Goal: Task Accomplishment & Management: Complete application form

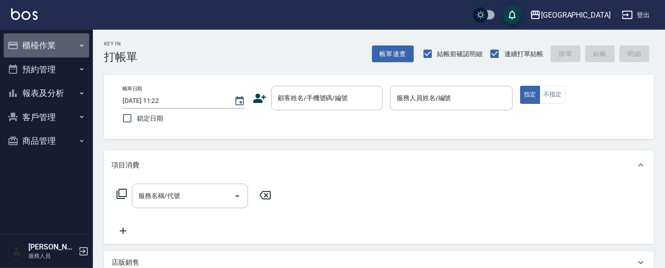
click at [46, 45] on button "櫃檯作業" at bounding box center [46, 45] width 85 height 24
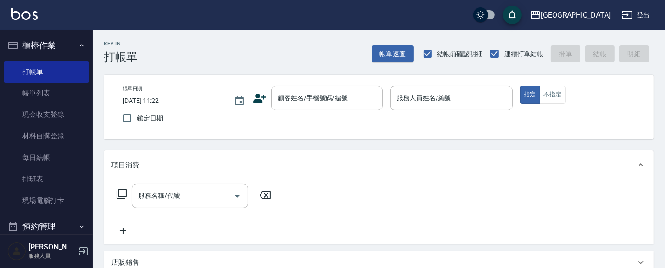
drag, startPoint x: 48, startPoint y: 73, endPoint x: 168, endPoint y: 65, distance: 120.0
click at [48, 73] on link "打帳單" at bounding box center [46, 71] width 85 height 21
click at [284, 195] on div "服務名稱/代號 服務名稱/代號" at bounding box center [379, 212] width 550 height 64
click at [317, 98] on div "顧客姓名/手機號碼/編號 顧客姓名/手機號碼/編號" at bounding box center [326, 98] width 111 height 25
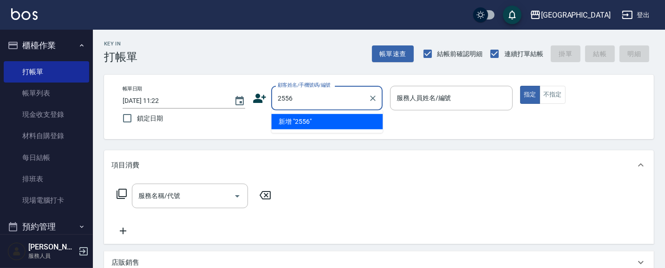
type input "2556"
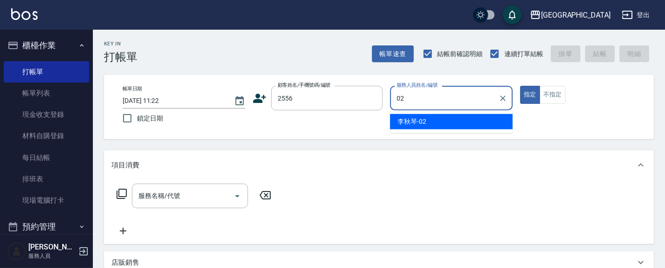
type input "02"
type button "true"
type input "[PERSON_NAME]-02"
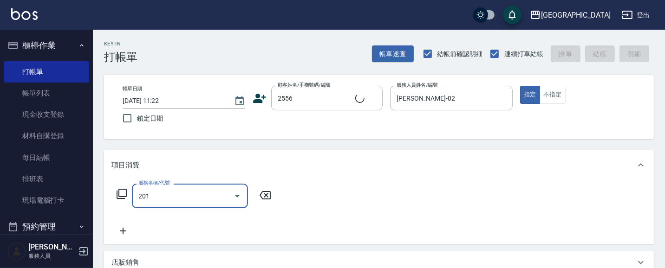
type input "201"
type input "[PERSON_NAME]/2556_[PERSON_NAME]/2556"
type input "洗髮[100](201)"
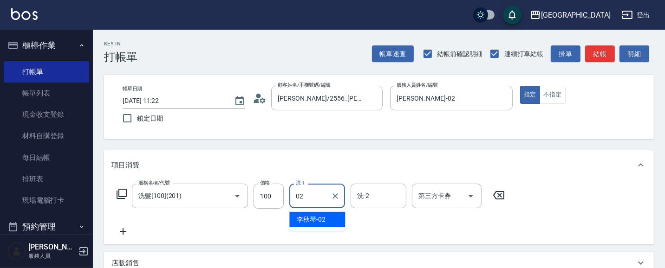
type input "[PERSON_NAME]-02"
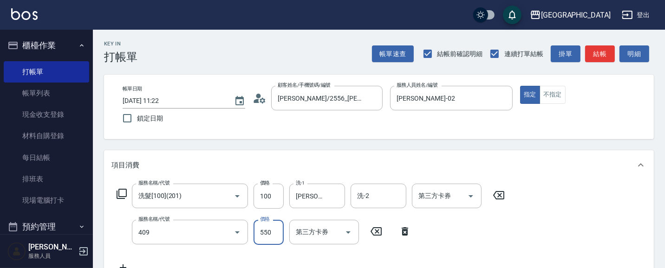
type input "剪髮(550)(409)"
type input "580"
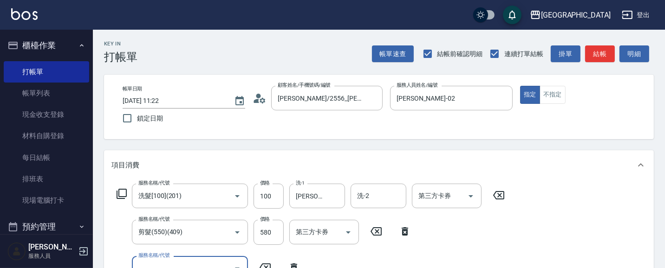
scroll to position [8, 0]
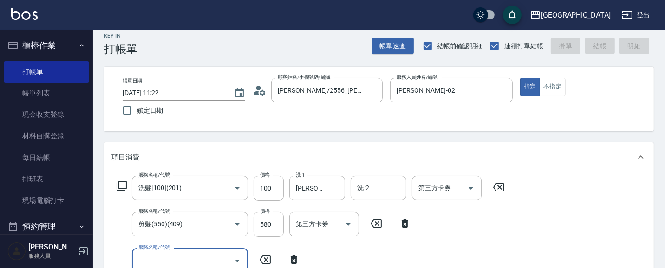
type input "[DATE] 12:36"
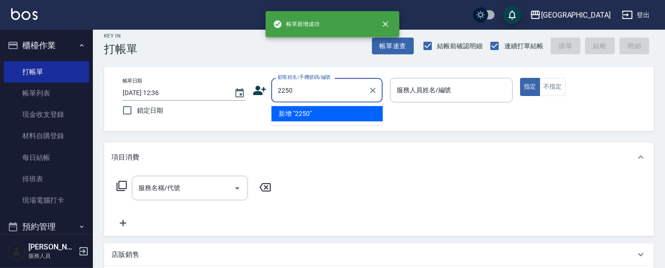
type input "2250"
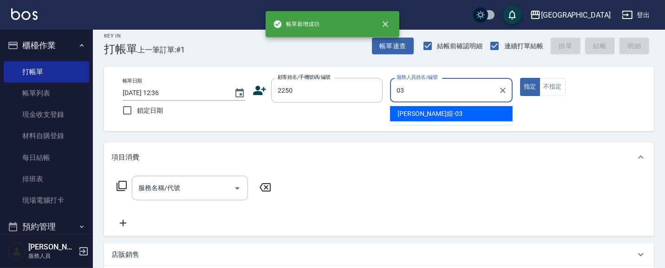
type input "[PERSON_NAME]媗-03"
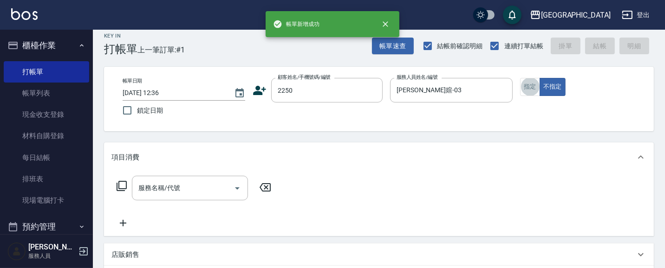
type input "2"
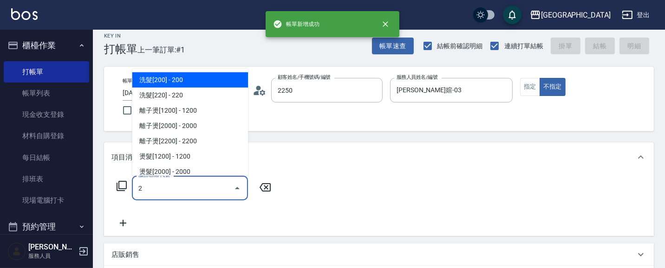
type input "[PERSON_NAME]媗/0911843052/2250"
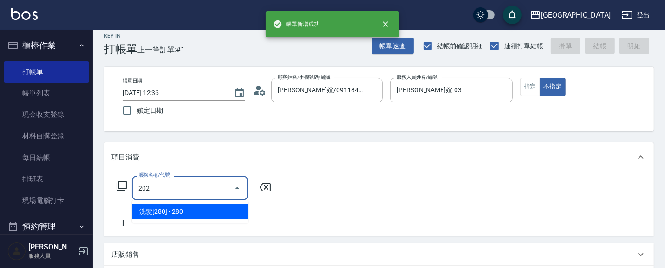
type input "洗髮[280](202)"
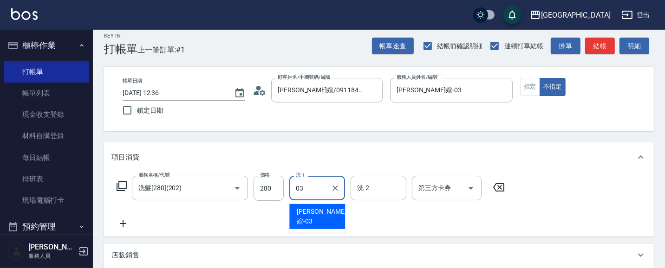
type input "[PERSON_NAME]媗-03"
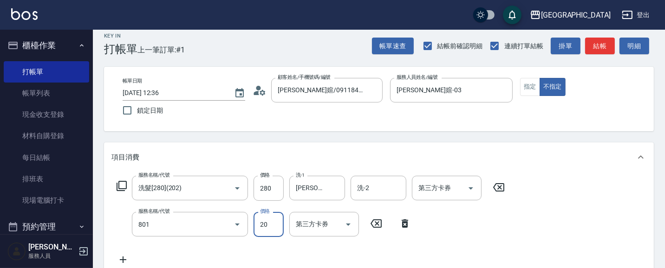
type input "潤絲(801)"
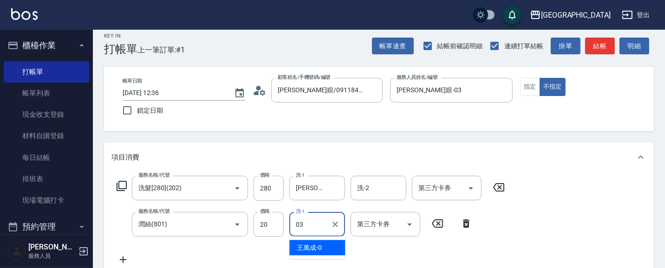
type input "[PERSON_NAME]媗-03"
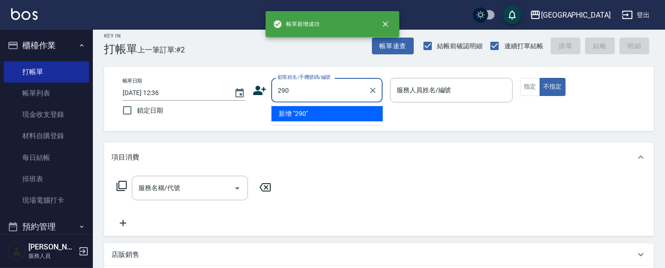
type input "290"
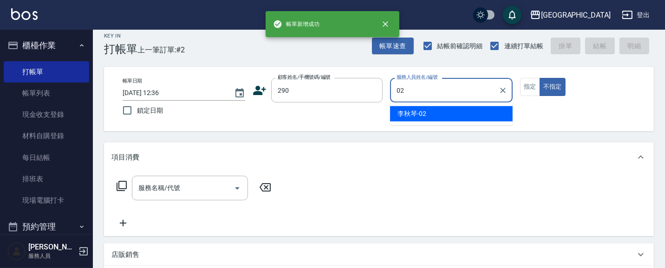
type input "[PERSON_NAME]-02"
type button "false"
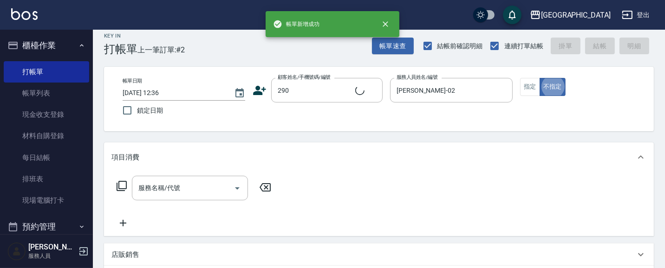
type input "[PERSON_NAME]/0989688802/290"
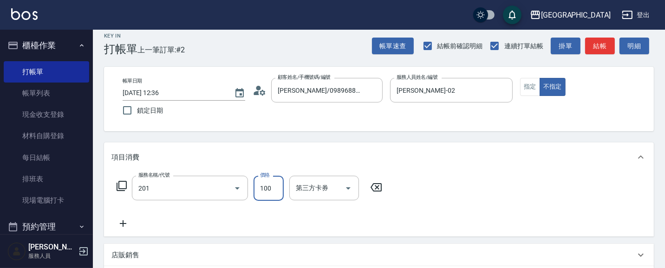
type input "洗髮[100](201)"
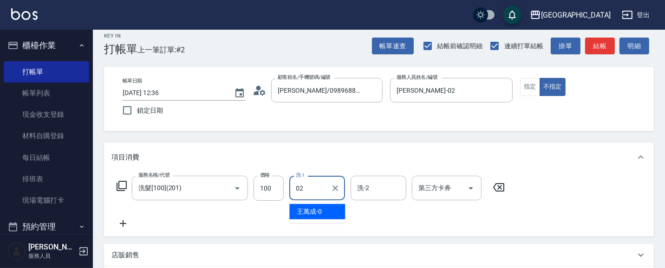
type input "[PERSON_NAME]-02"
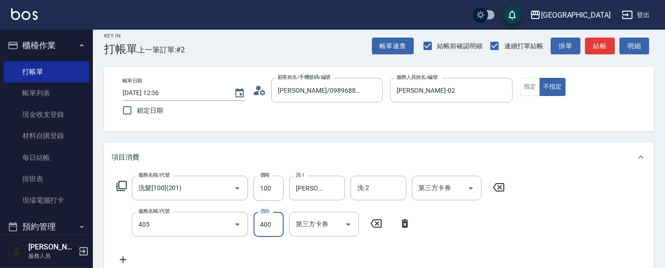
type input "剪髮(400)(405)"
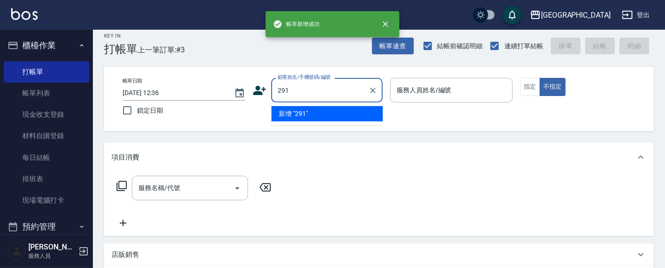
type input "291"
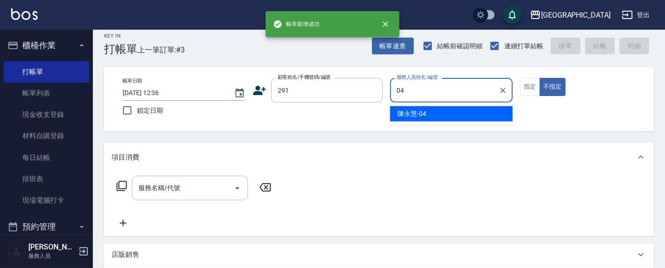
type input "[PERSON_NAME]-04"
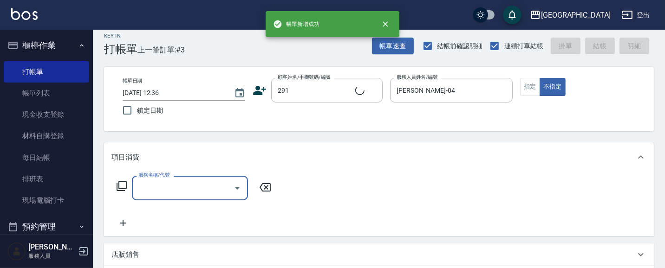
type input "2"
type input "[PERSON_NAME]/291/291"
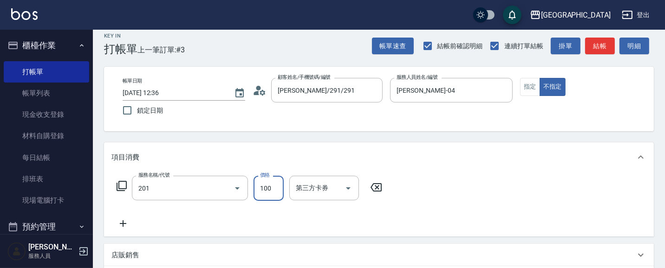
type input "洗髮[100](201)"
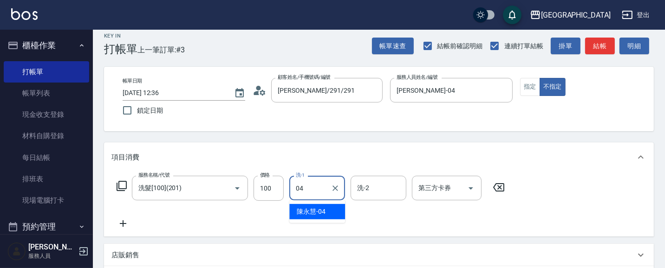
type input "[PERSON_NAME]-04"
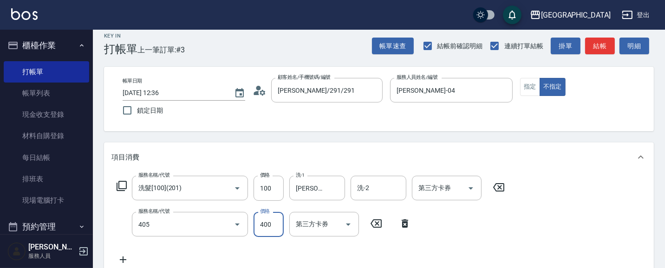
type input "剪髮(400)(405)"
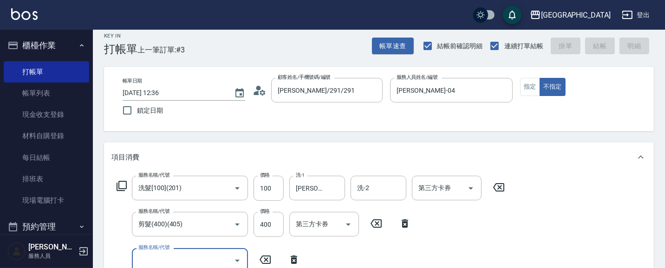
type input "[DATE] 12:37"
